Goal: Task Accomplishment & Management: Complete application form

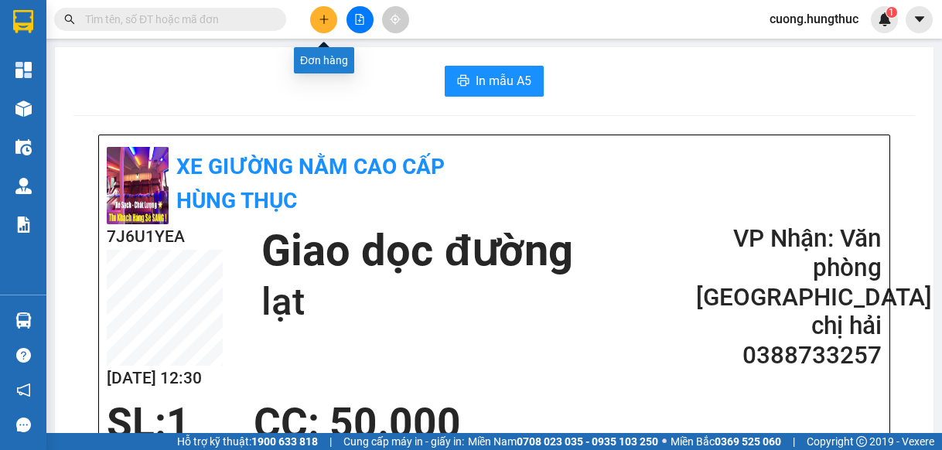
click at [326, 26] on button at bounding box center [323, 19] width 27 height 27
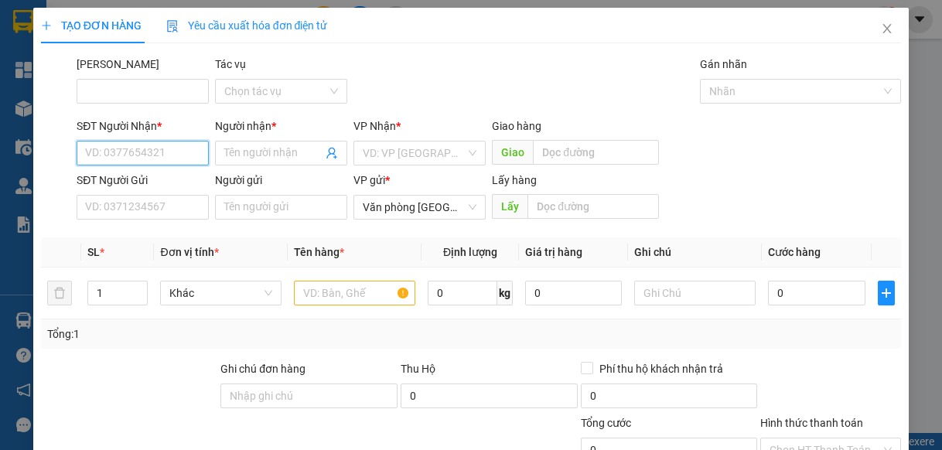
click at [125, 159] on input "SĐT Người Nhận *" at bounding box center [143, 153] width 132 height 25
type input "8"
click at [179, 173] on div "0946376866 - a thuận" at bounding box center [143, 184] width 134 height 25
type input "0946376866"
type input "a thuận"
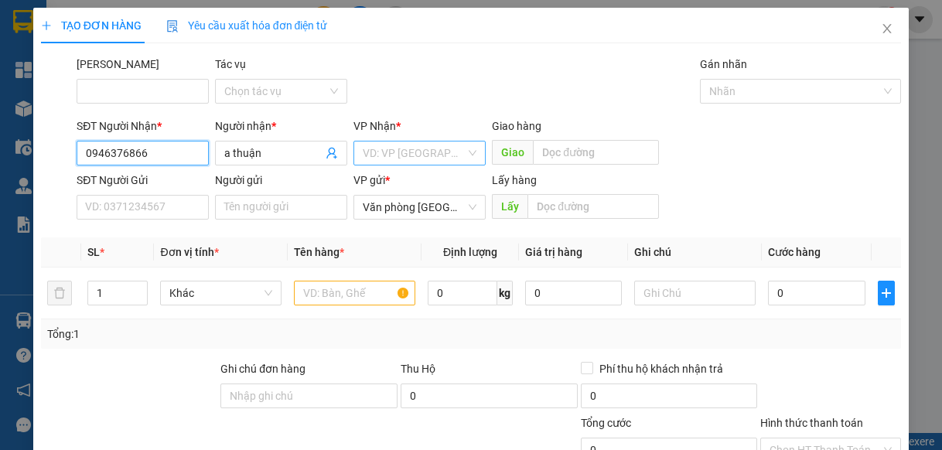
type input "0946376866"
click at [427, 159] on input "search" at bounding box center [414, 153] width 103 height 23
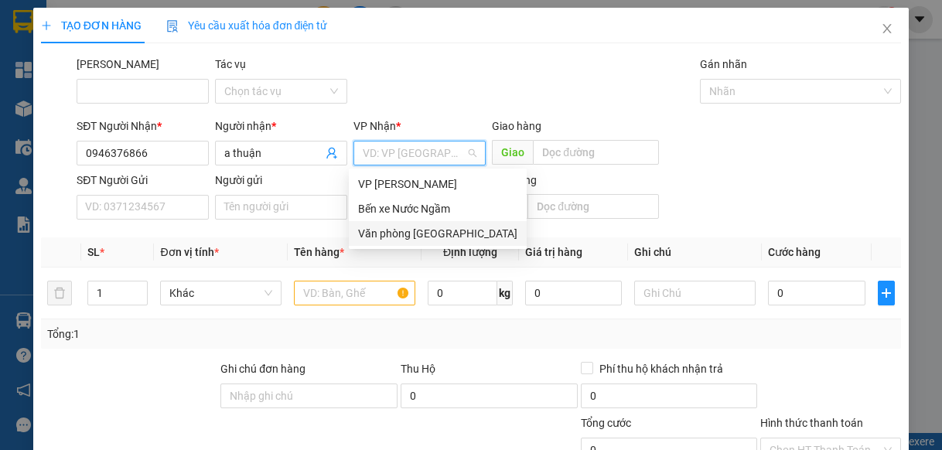
click at [413, 233] on div "Văn phòng [GEOGRAPHIC_DATA]" at bounding box center [437, 233] width 159 height 17
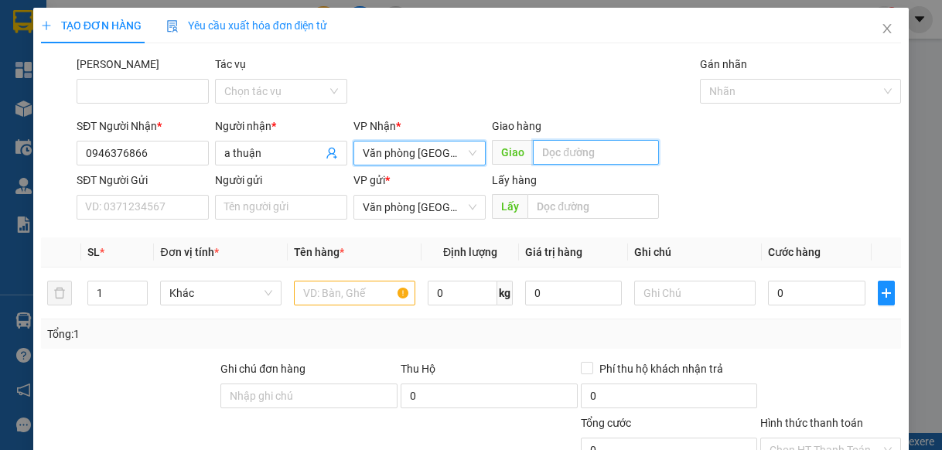
click at [598, 155] on input "text" at bounding box center [596, 152] width 126 height 25
type input "lạt"
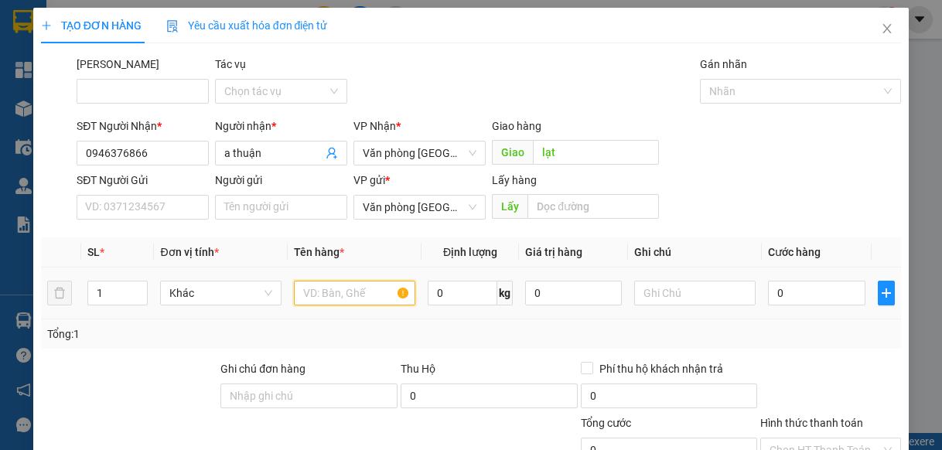
click at [360, 285] on input "text" at bounding box center [354, 293] width 121 height 25
type input "1"
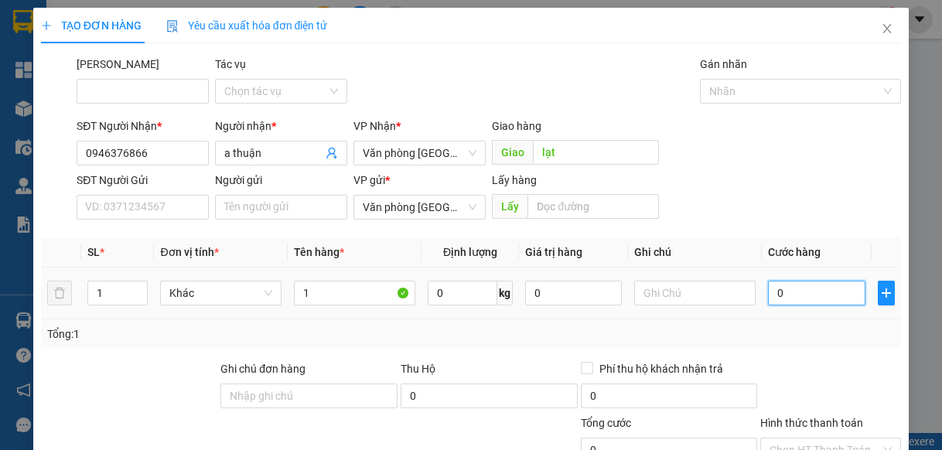
click at [819, 282] on input "0" at bounding box center [816, 293] width 97 height 25
type input "01"
type input "1"
type input "0"
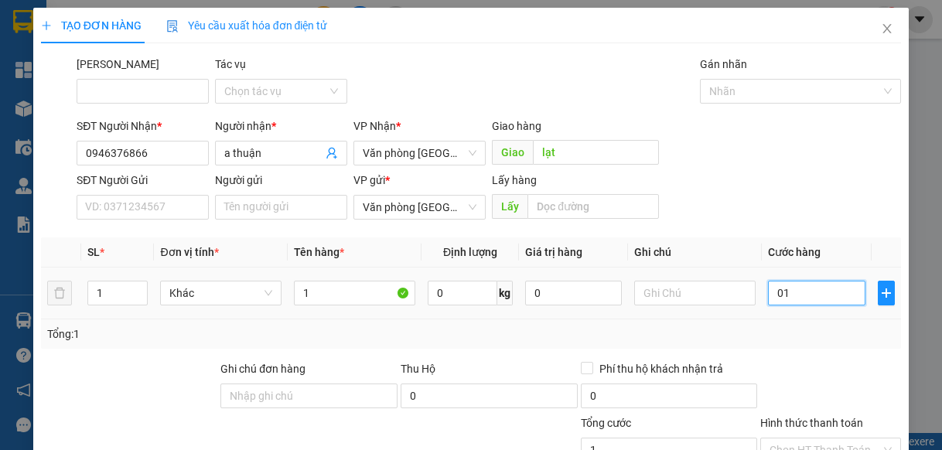
type input "0"
click at [768, 291] on input "0" at bounding box center [816, 293] width 97 height 25
type input "10"
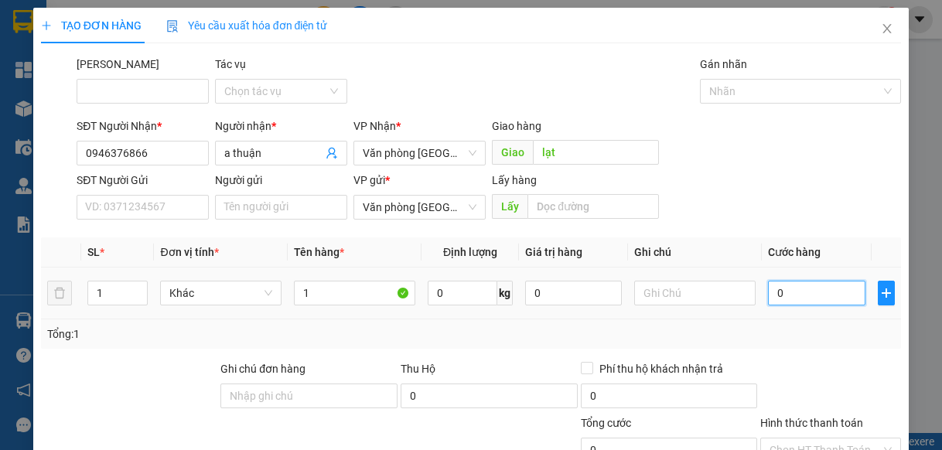
type input "10"
type input "100"
type input "1.000"
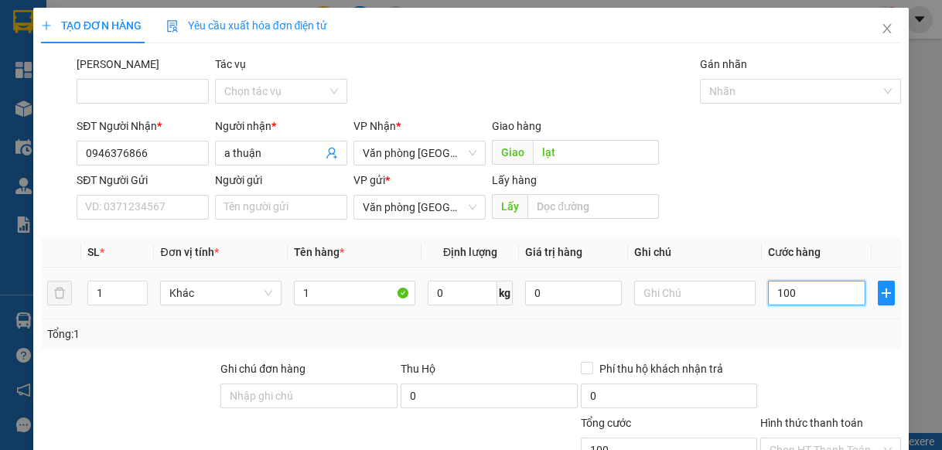
type input "1.000"
type input "10.000"
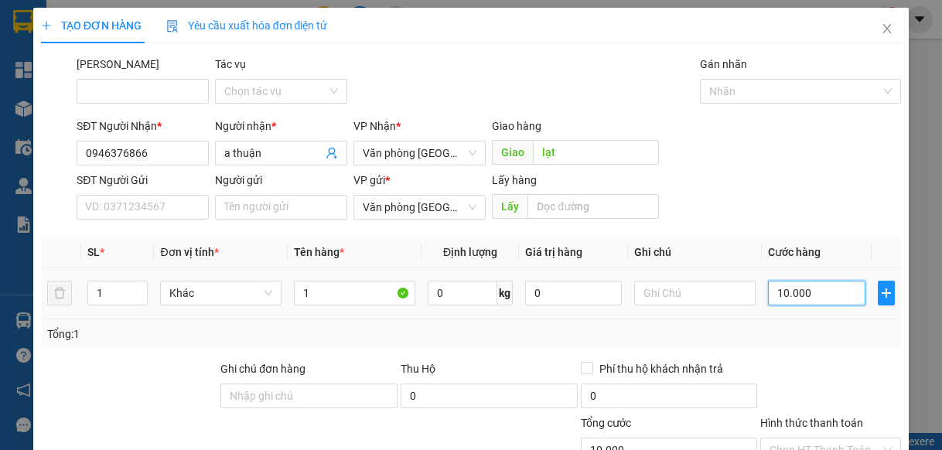
type input "100.000"
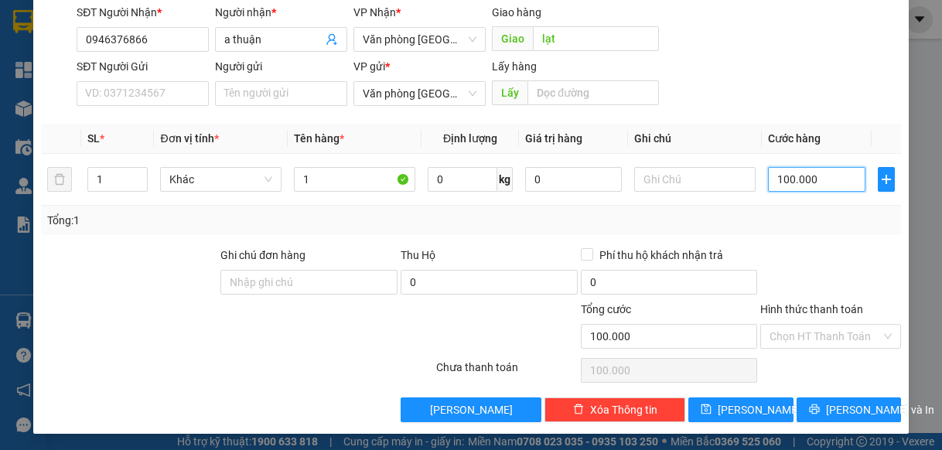
scroll to position [116, 0]
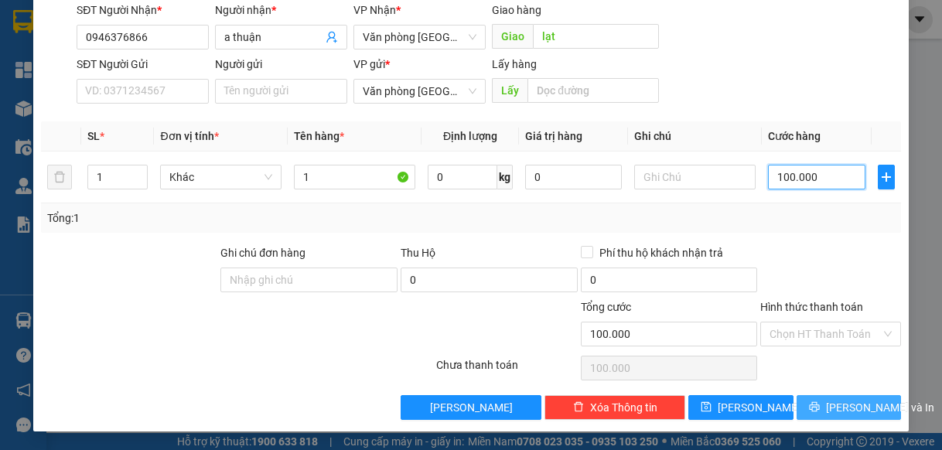
type input "100.000"
click at [842, 410] on span "[PERSON_NAME] và In" at bounding box center [880, 407] width 108 height 17
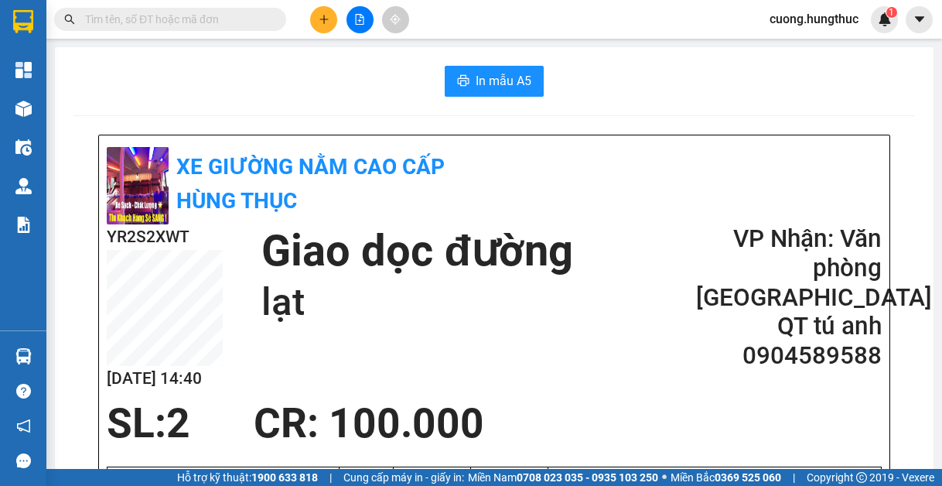
click at [315, 6] on div at bounding box center [360, 19] width 116 height 27
click at [320, 19] on icon "plus" at bounding box center [324, 19] width 11 height 11
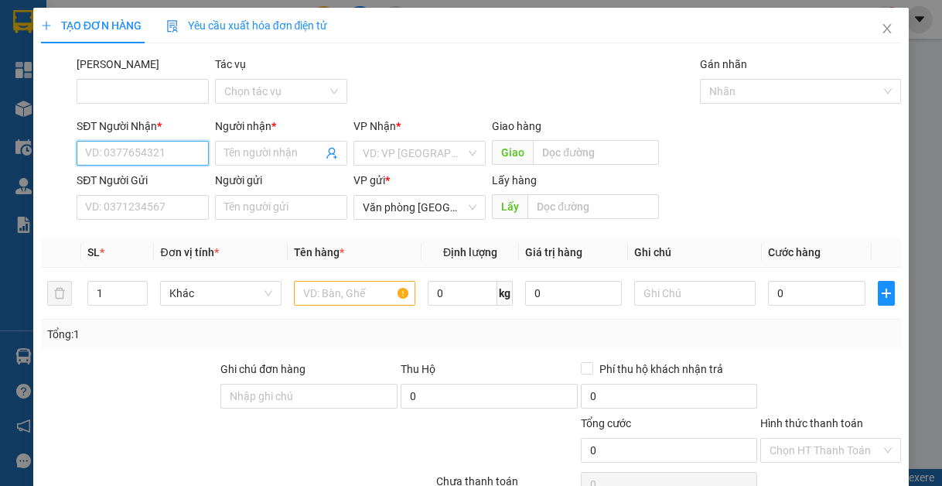
click at [175, 152] on input "SĐT Người Nhận *" at bounding box center [143, 153] width 132 height 25
click at [137, 176] on div "0946376866 - a thuận" at bounding box center [142, 184] width 115 height 17
type input "0946376866"
type input "a thuận"
type input "0946376866"
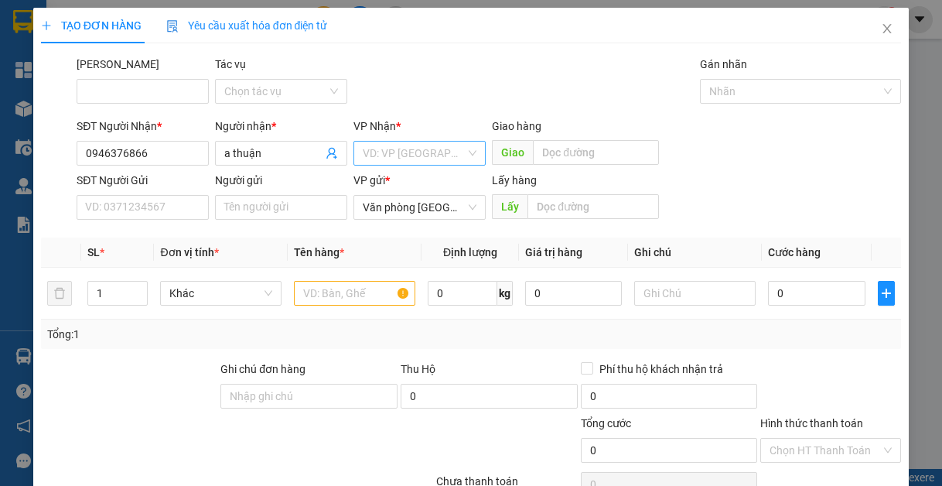
click at [386, 158] on input "search" at bounding box center [414, 153] width 103 height 23
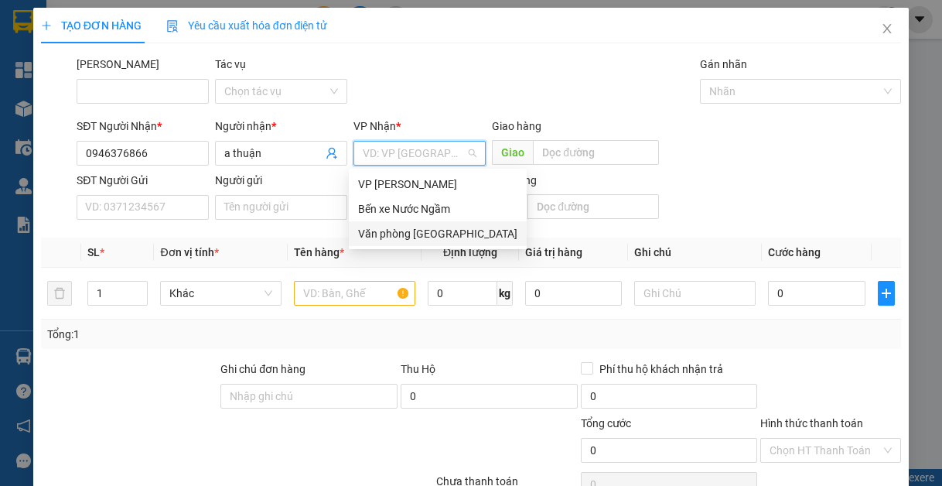
click at [399, 234] on div "Văn phòng [GEOGRAPHIC_DATA]" at bounding box center [437, 233] width 159 height 17
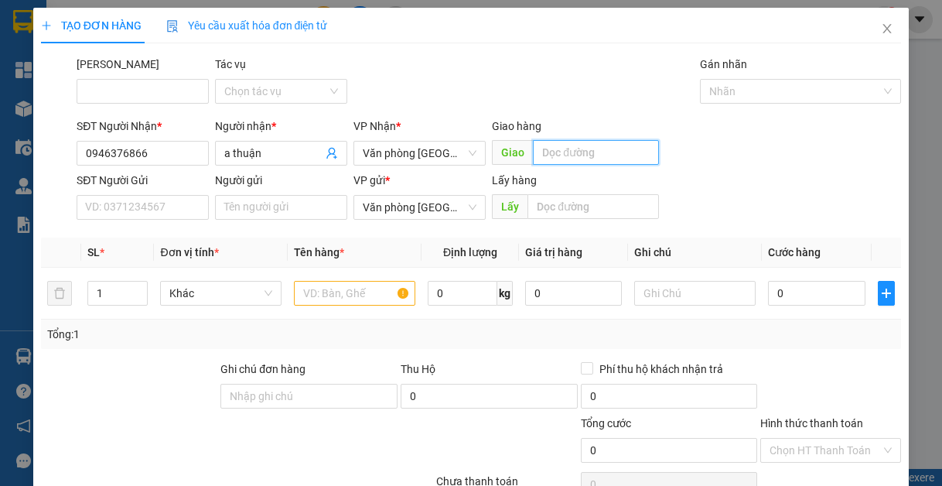
click at [609, 141] on input "text" at bounding box center [596, 152] width 126 height 25
type input "lạt"
click at [355, 295] on input "text" at bounding box center [354, 293] width 121 height 25
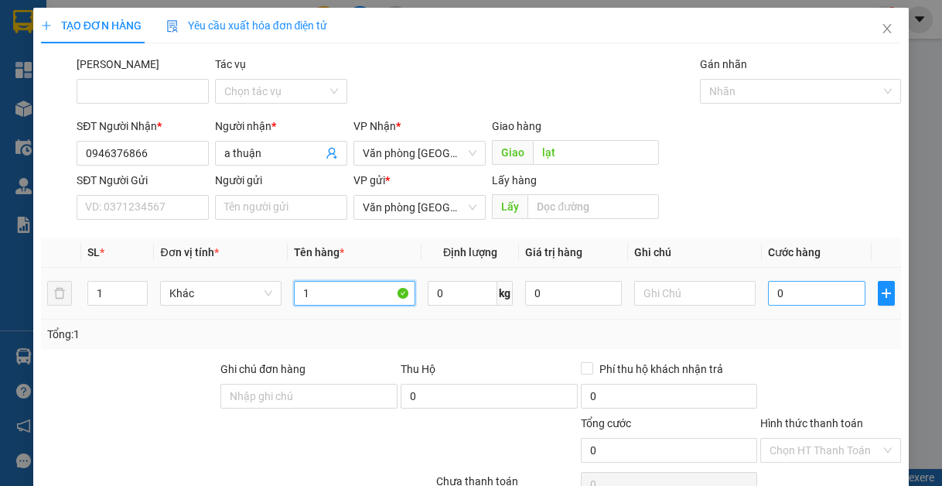
type input "1"
click at [772, 288] on input "0" at bounding box center [816, 293] width 97 height 25
type input "1"
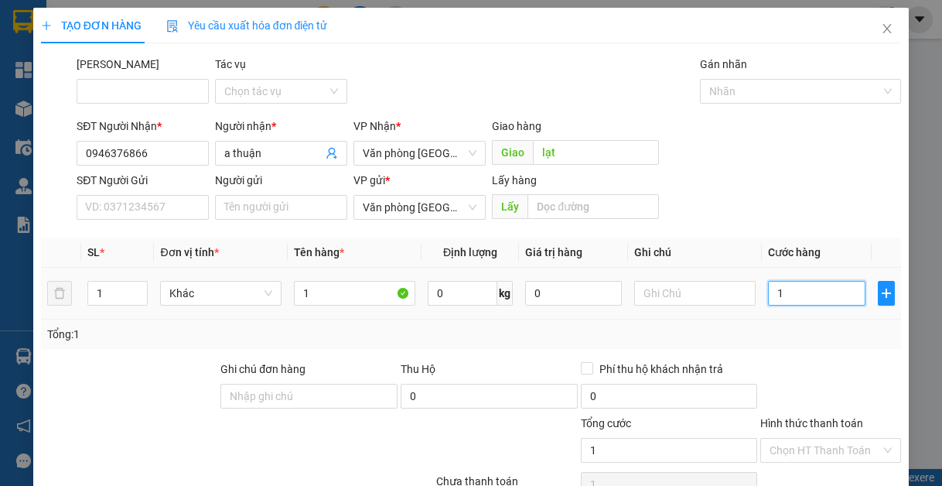
type input "10"
type input "100"
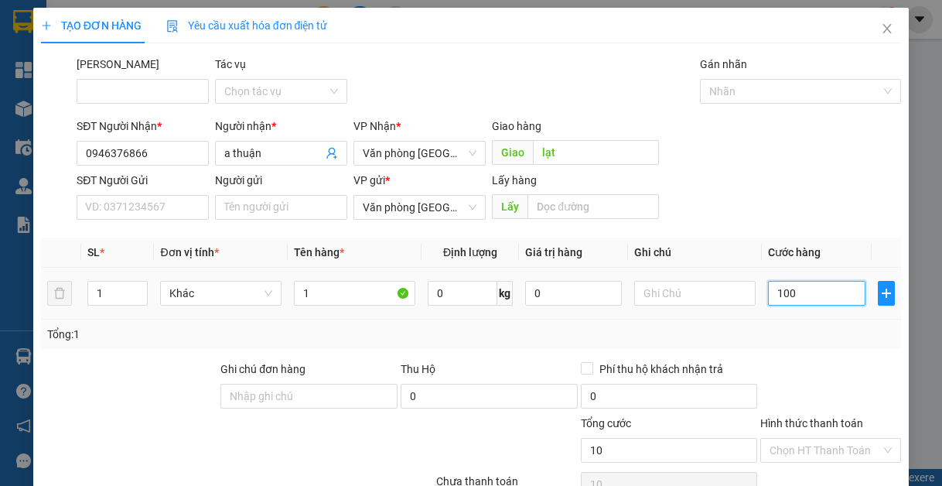
type input "100"
type input "1.000"
type input "10.000"
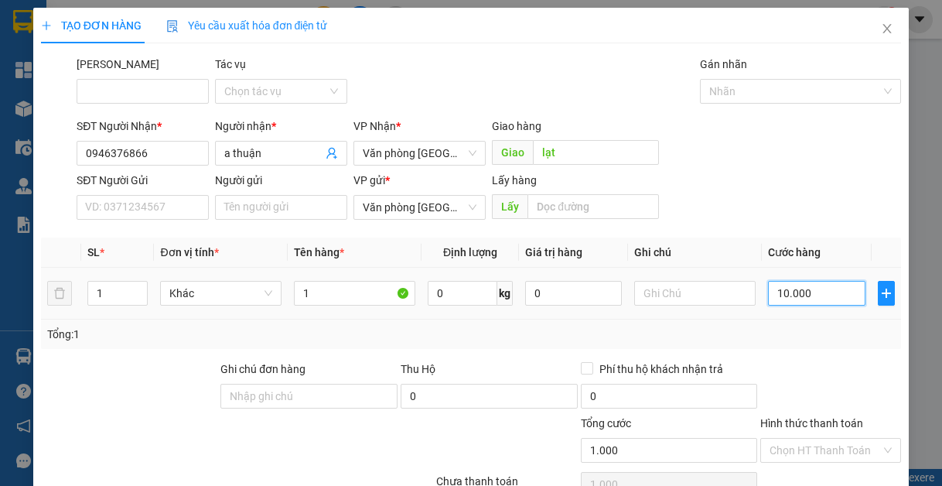
type input "10.000"
type input "100.000"
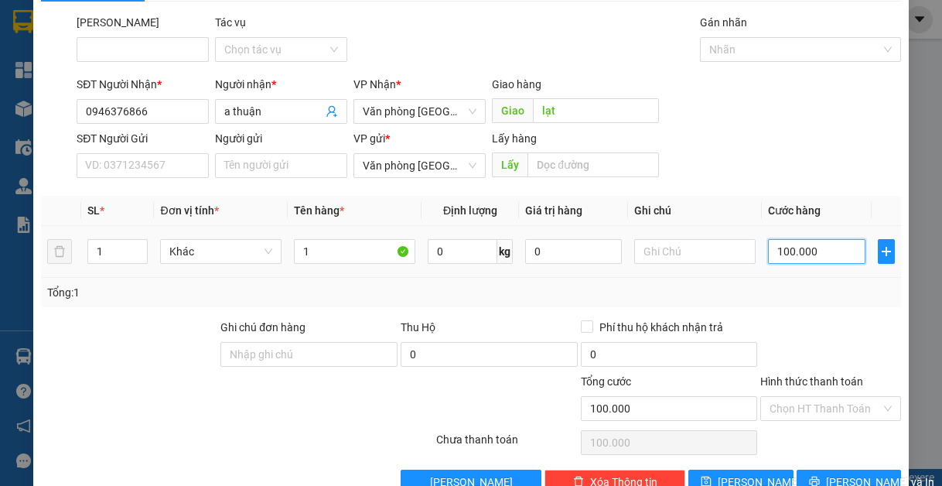
scroll to position [80, 0]
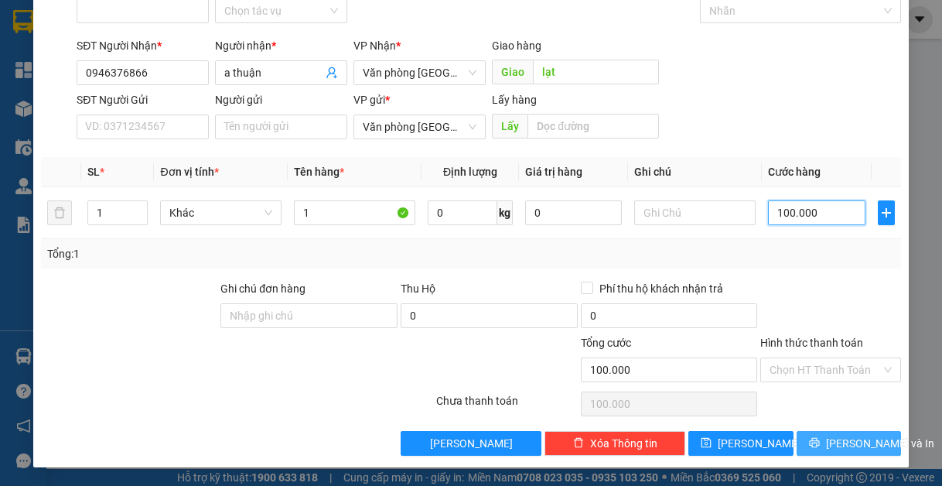
type input "100.000"
click at [818, 441] on icon "printer" at bounding box center [814, 442] width 11 height 11
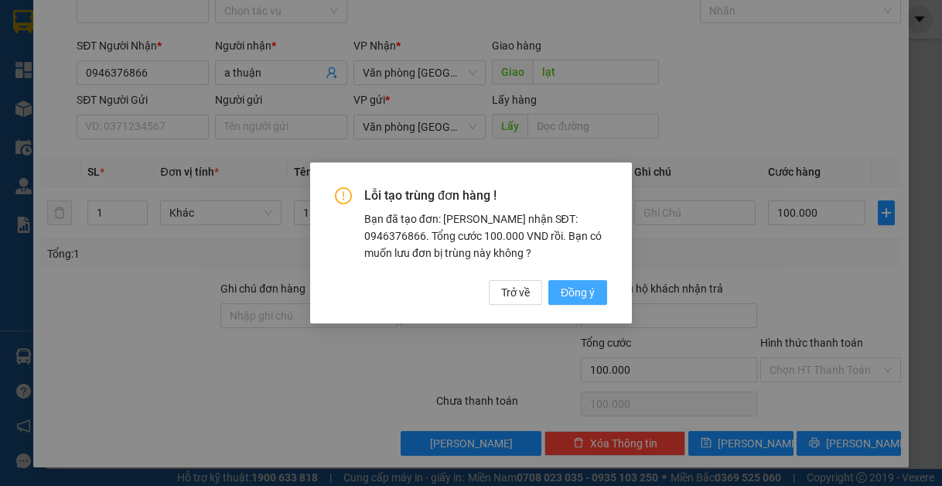
click at [587, 298] on span "Đồng ý" at bounding box center [578, 292] width 34 height 17
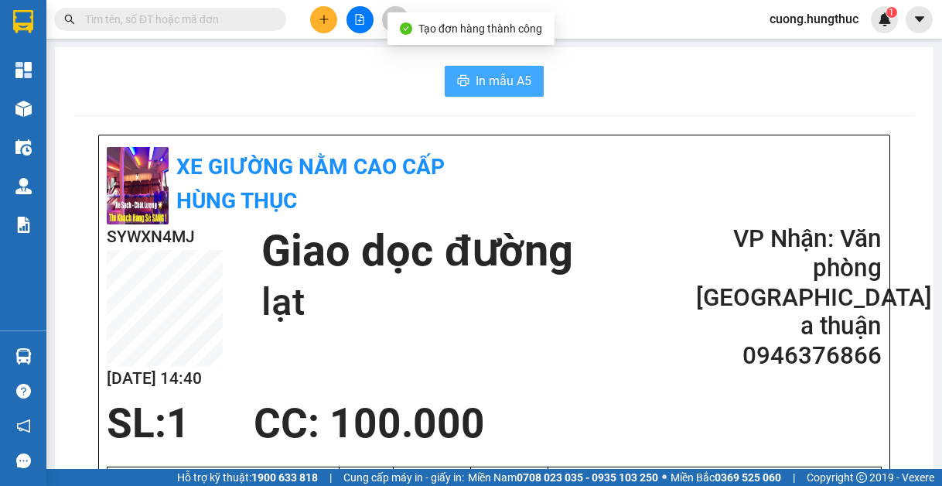
click at [481, 89] on span "In mẫu A5" at bounding box center [504, 80] width 56 height 19
